Goal: Transaction & Acquisition: Obtain resource

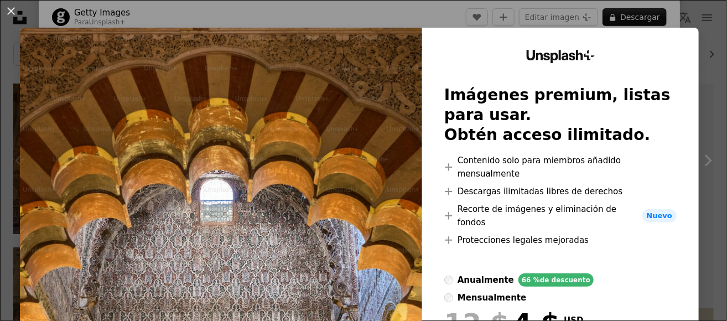
click at [526, 291] on div "mensualmente" at bounding box center [491, 297] width 69 height 13
click at [457, 273] on div "anualmente" at bounding box center [485, 279] width 56 height 13
click at [18, 18] on button "An X shape" at bounding box center [10, 10] width 13 height 13
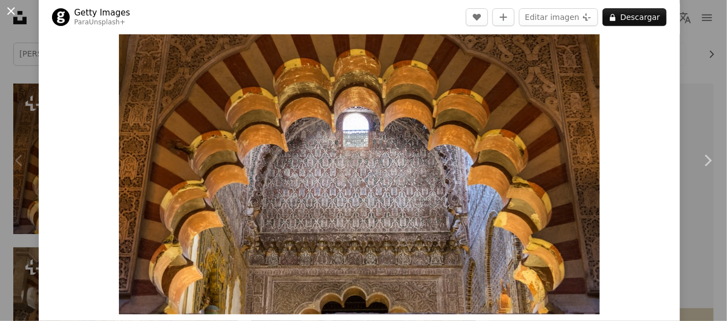
click at [9, 11] on button "An X shape" at bounding box center [10, 10] width 13 height 13
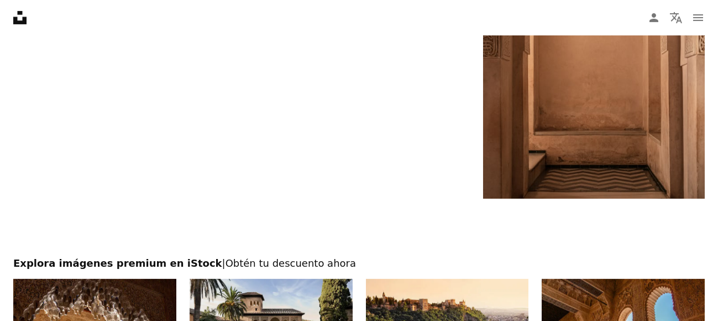
scroll to position [2378, 0]
